Goal: Task Accomplishment & Management: Manage account settings

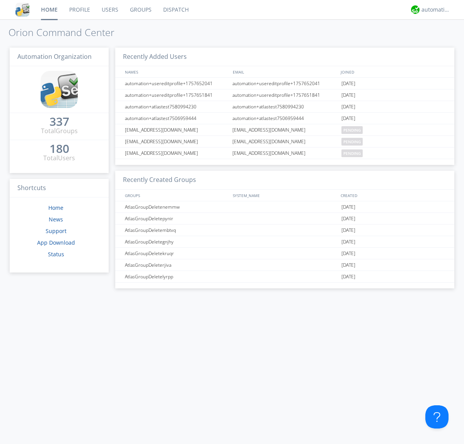
click at [140, 10] on link "Groups" at bounding box center [140, 9] width 33 height 19
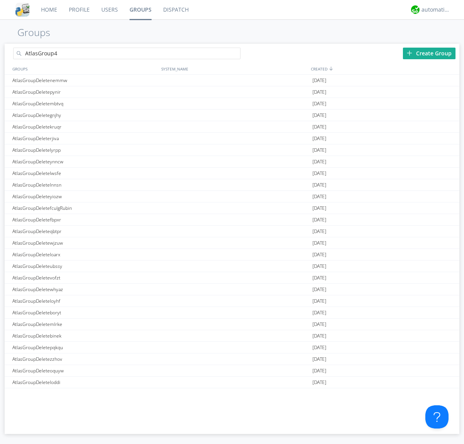
type input "AtlasGroup4"
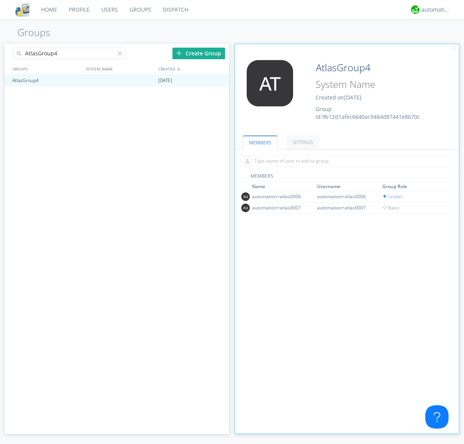
click at [302, 142] on link "SETTINGS" at bounding box center [302, 142] width 33 height 14
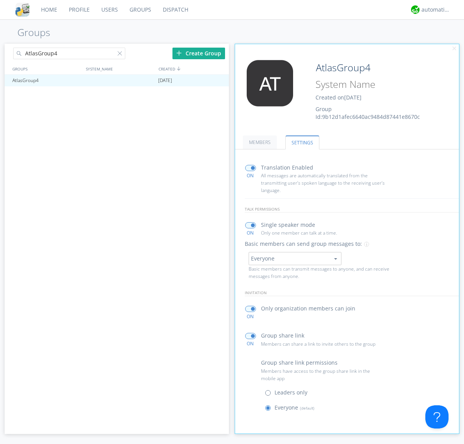
click at [295, 258] on button "Everyone" at bounding box center [295, 258] width 93 height 13
click at [0, 0] on link "Leaders only" at bounding box center [0, 0] width 0 height 0
click at [434, 10] on div "automation+atlas" at bounding box center [436, 10] width 29 height 8
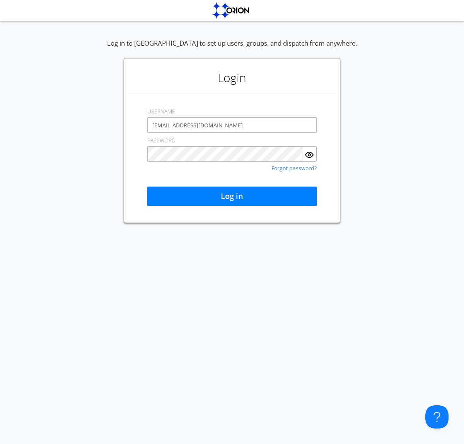
type input "[EMAIL_ADDRESS][DOMAIN_NAME]"
click at [232, 196] on button "Log in" at bounding box center [231, 195] width 169 height 19
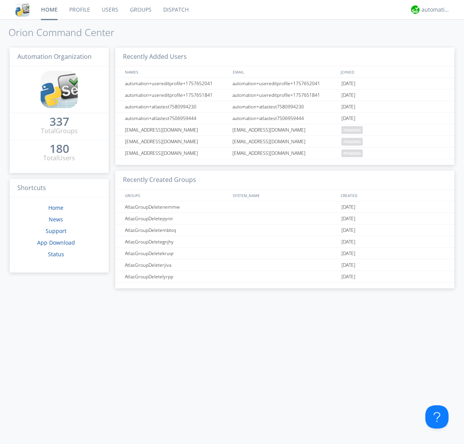
click at [140, 10] on link "Groups" at bounding box center [140, 9] width 33 height 19
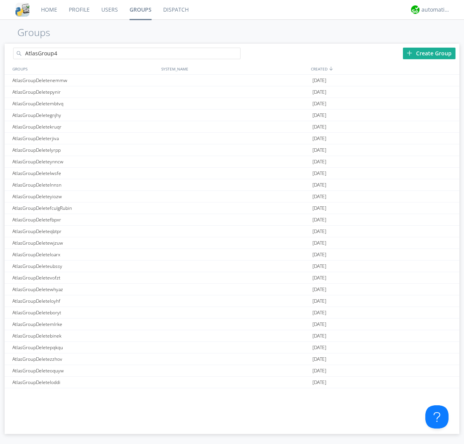
type input "AtlasGroup4"
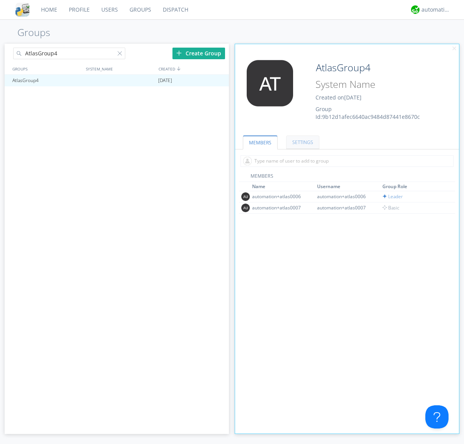
click at [302, 142] on link "SETTINGS" at bounding box center [302, 142] width 33 height 14
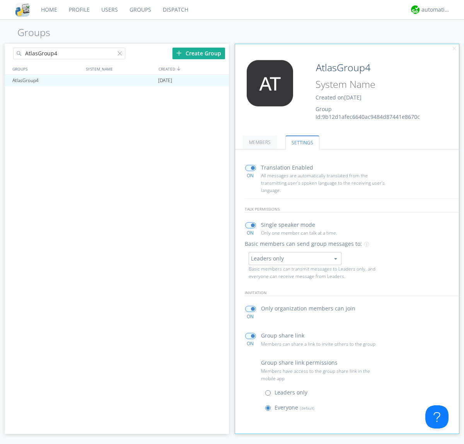
click at [295, 258] on button "Leaders only" at bounding box center [295, 258] width 93 height 13
click at [0, 0] on link "No One (Direct Messages Only)" at bounding box center [0, 0] width 0 height 0
click at [295, 258] on button "No One (Direct Messages Only)" at bounding box center [295, 258] width 93 height 13
click at [0, 0] on link "Everyone" at bounding box center [0, 0] width 0 height 0
click at [434, 10] on div "automation+atlas" at bounding box center [436, 10] width 29 height 8
